Goal: Transaction & Acquisition: Purchase product/service

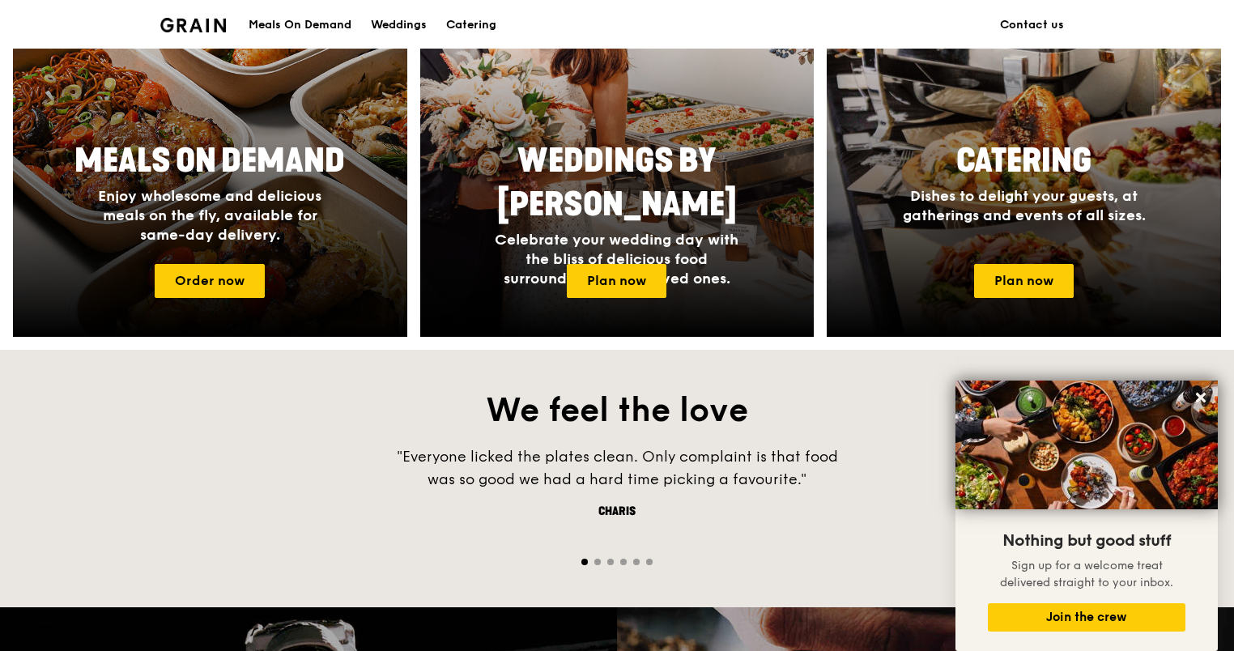
scroll to position [185, 0]
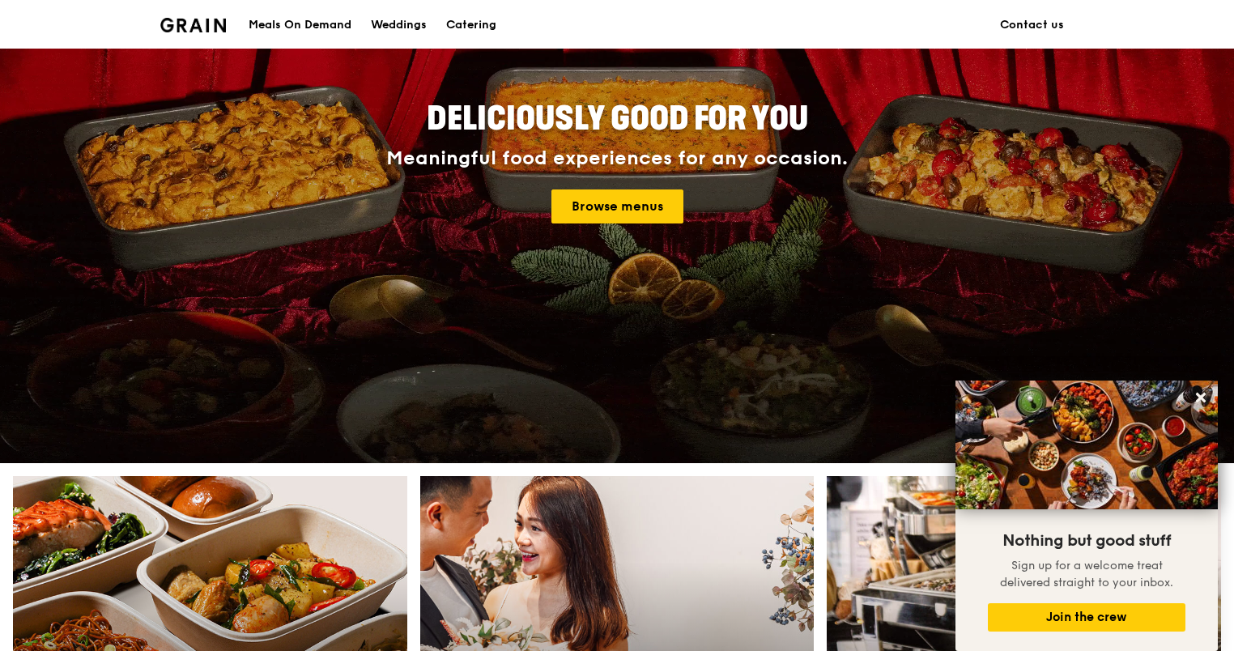
click at [304, 29] on div "Meals On Demand" at bounding box center [300, 25] width 103 height 49
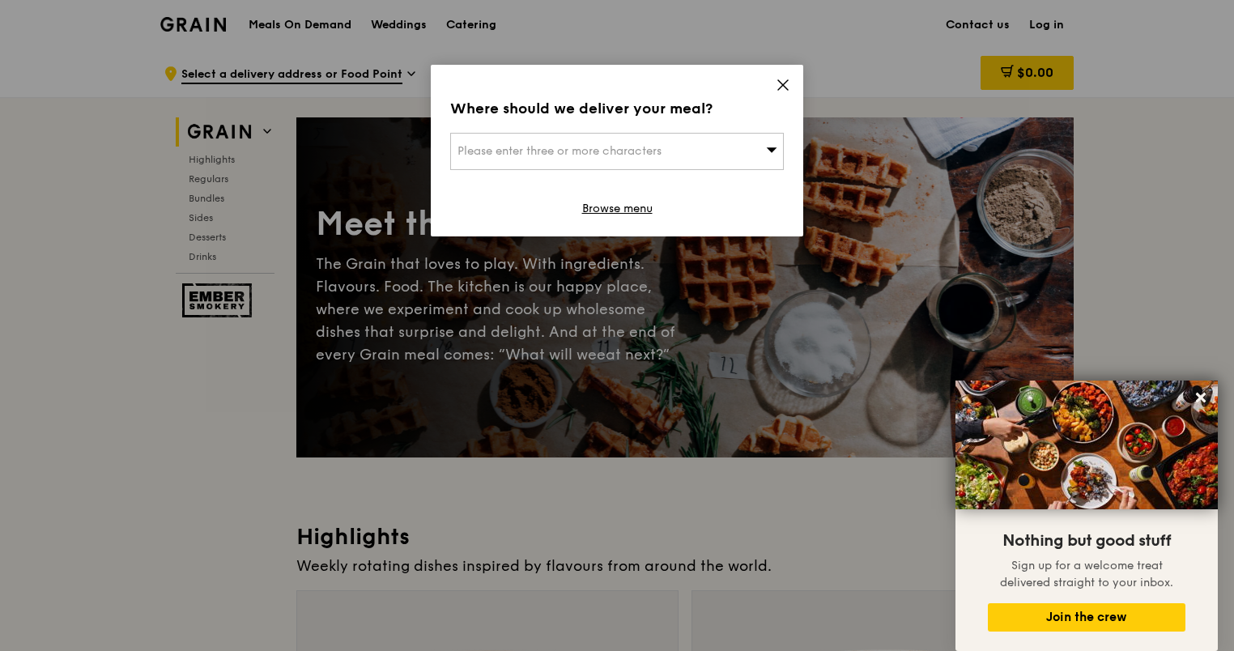
click at [784, 84] on icon at bounding box center [783, 85] width 10 height 10
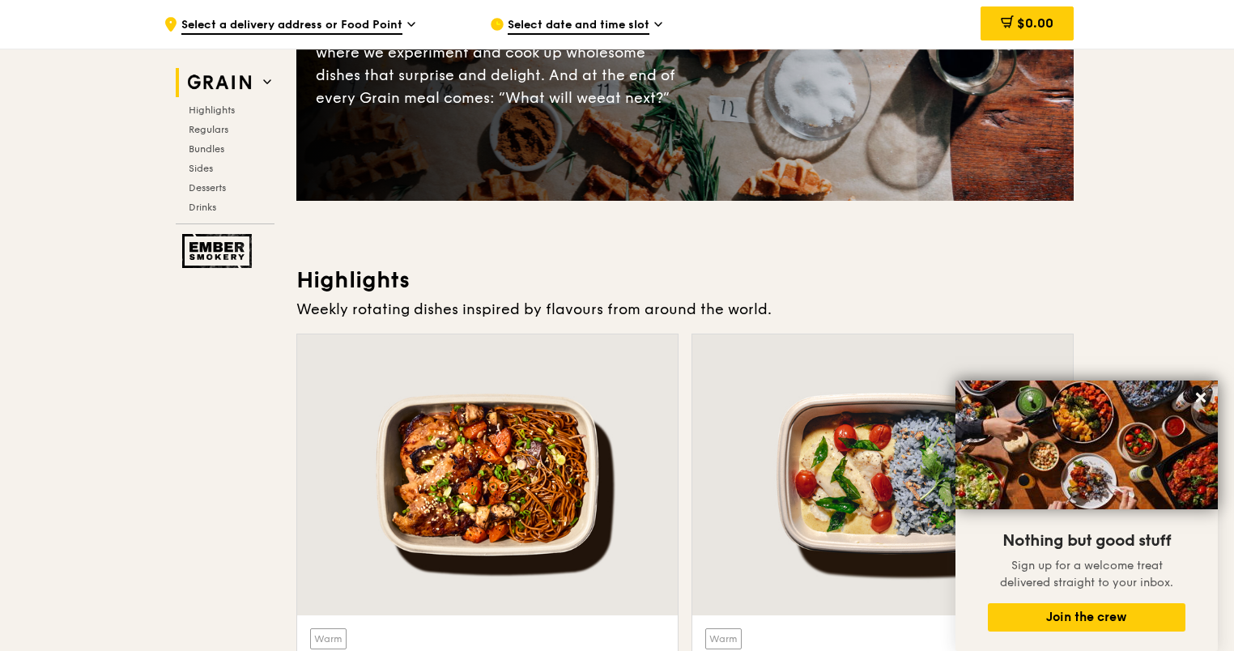
scroll to position [324, 0]
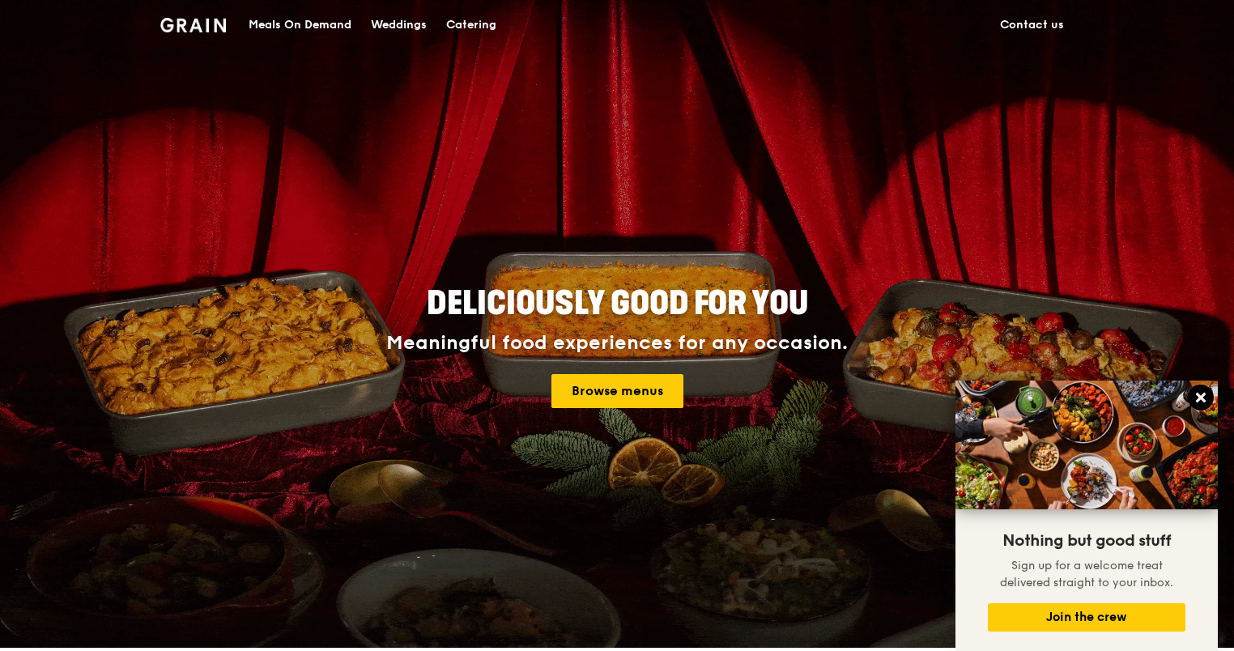
click at [1198, 399] on icon at bounding box center [1201, 398] width 10 height 10
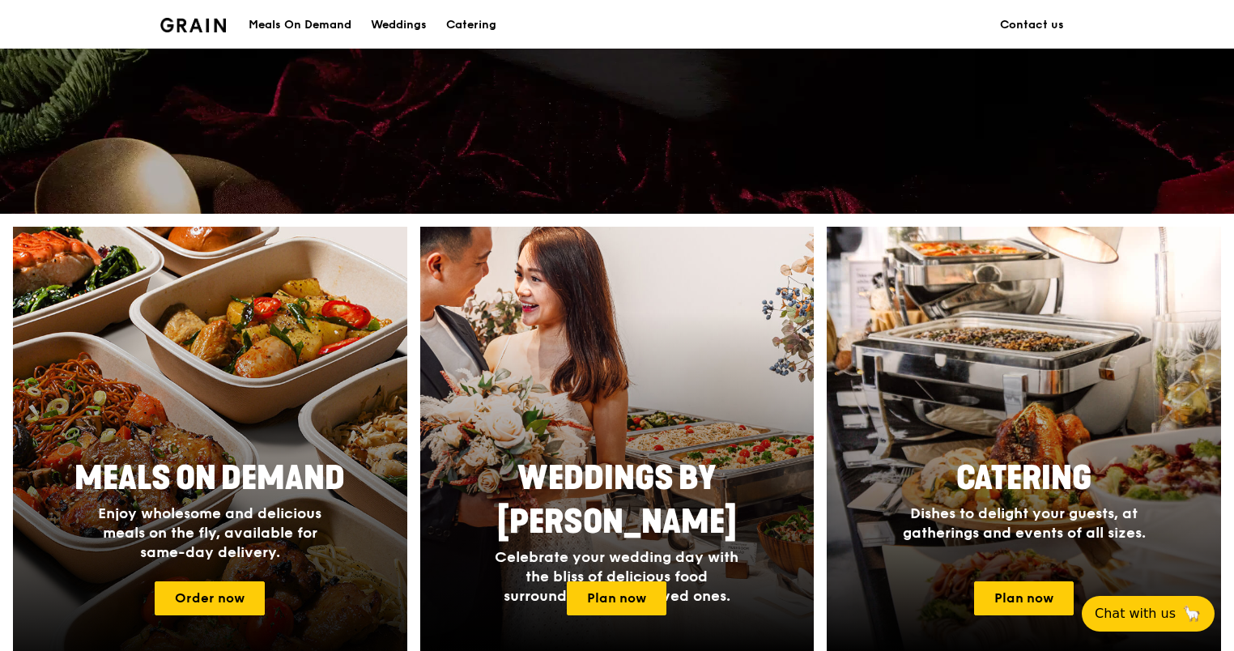
scroll to position [324, 0]
